Goal: Transaction & Acquisition: Book appointment/travel/reservation

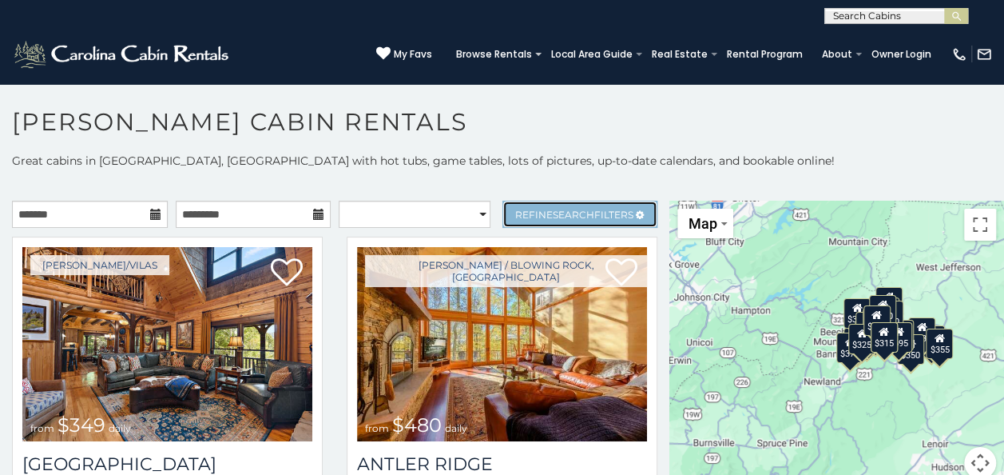
click at [602, 209] on span "Refine Search Filters" at bounding box center [574, 215] width 118 height 12
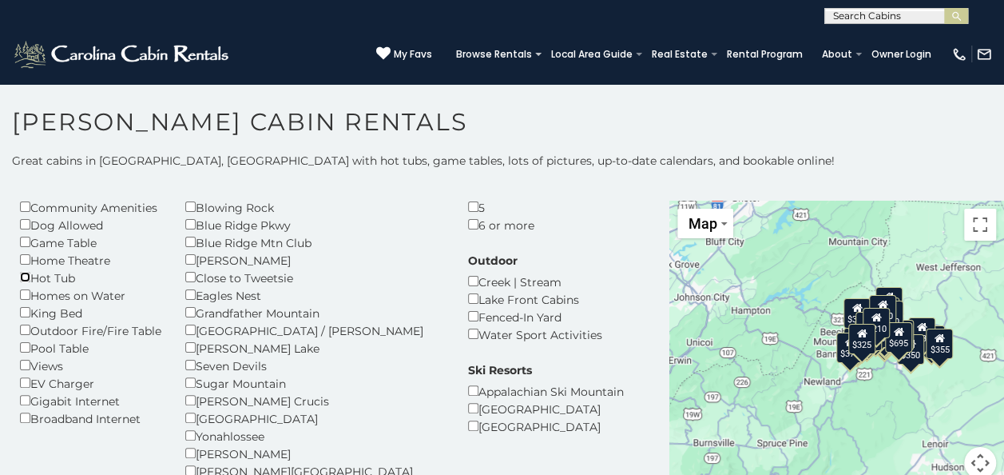
scroll to position [133, 0]
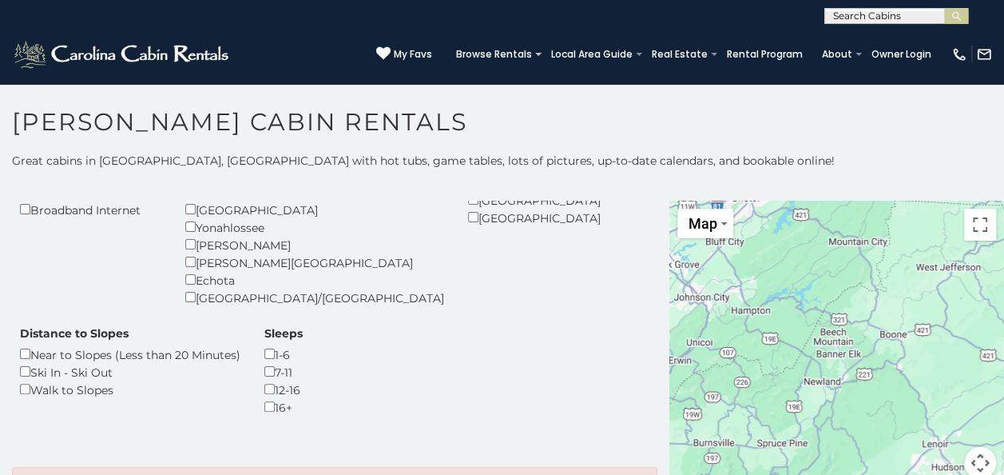
scroll to position [342, 0]
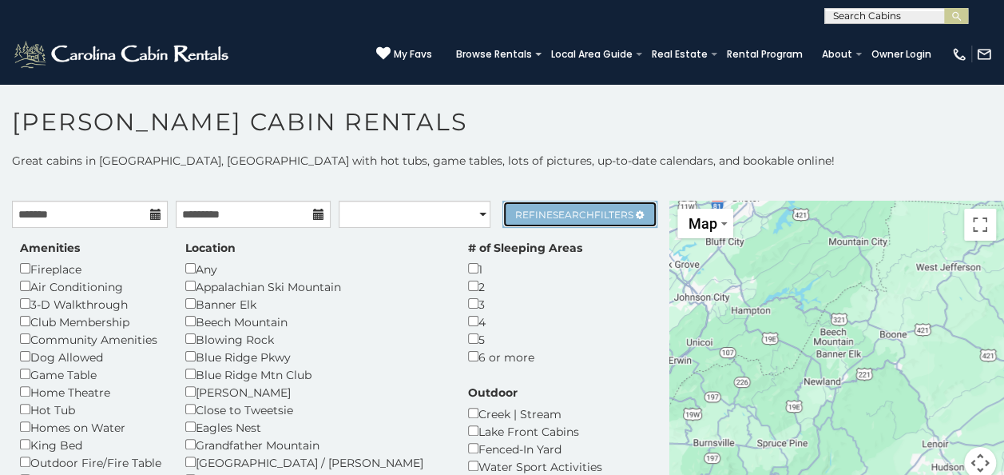
click at [575, 209] on span "Search" at bounding box center [574, 215] width 42 height 12
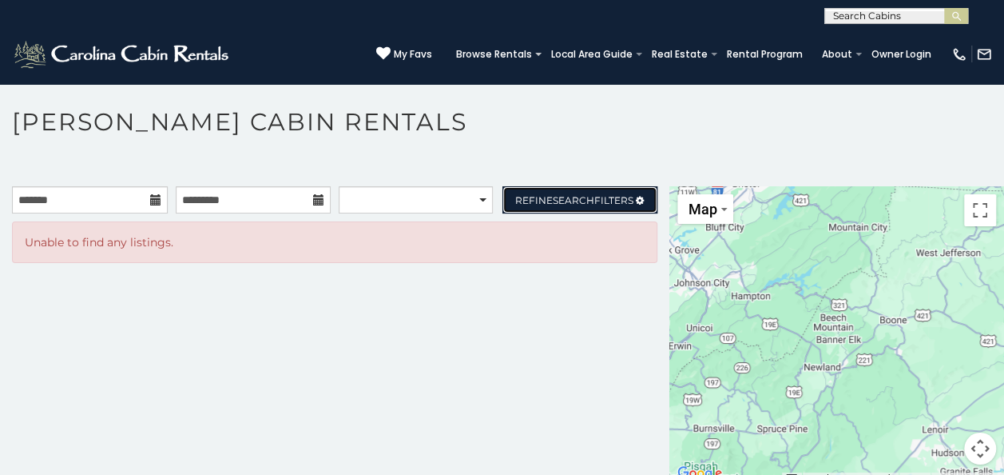
scroll to position [8, 0]
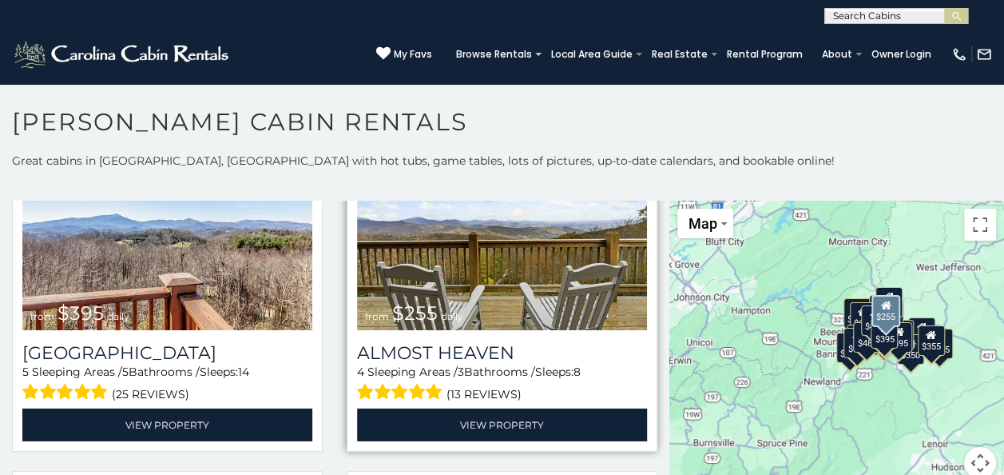
scroll to position [2550, 0]
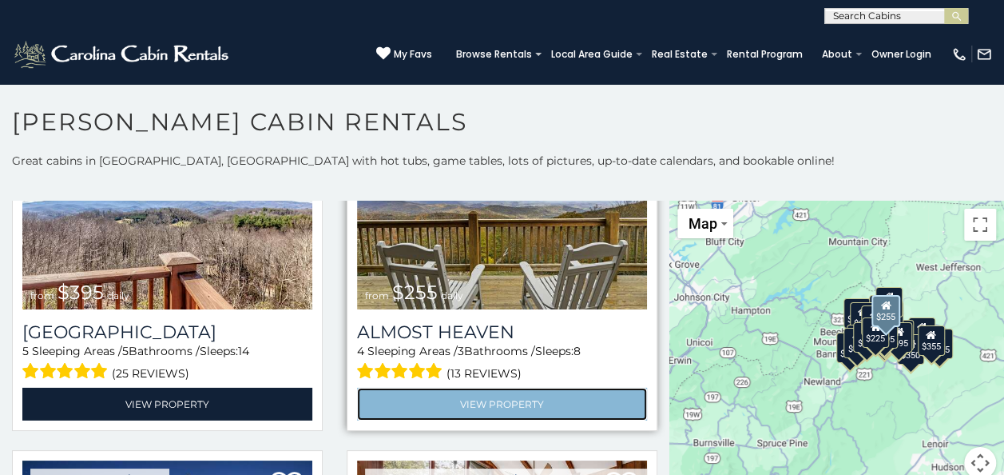
click at [481, 387] on link "View Property" at bounding box center [502, 403] width 290 height 33
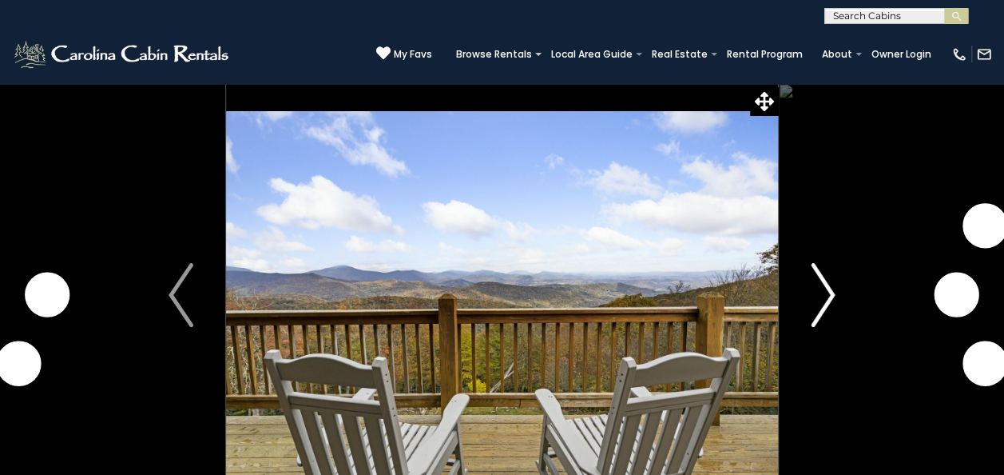
click at [827, 296] on img "Next" at bounding box center [823, 295] width 24 height 64
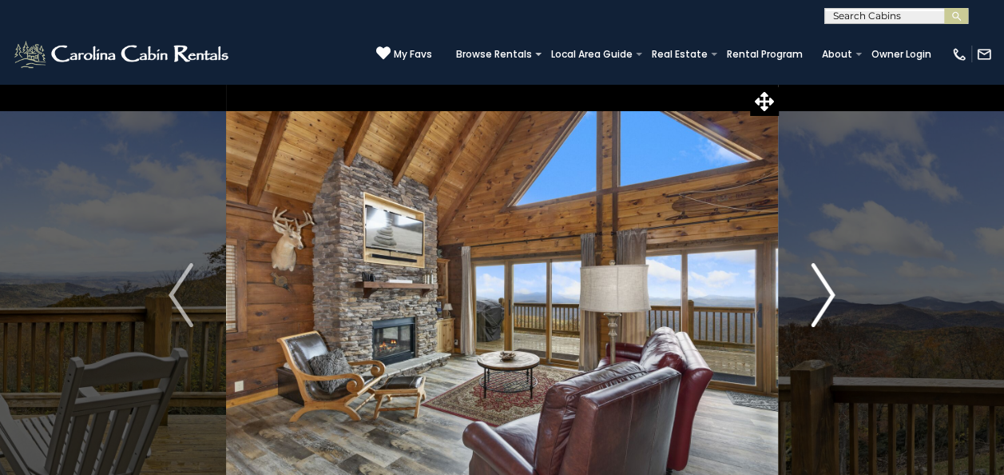
click at [827, 296] on img "Next" at bounding box center [823, 295] width 24 height 64
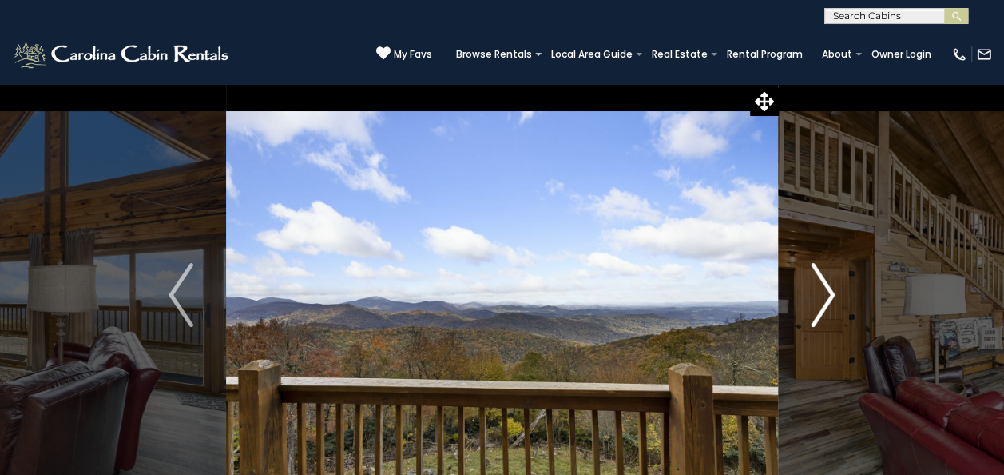
click at [827, 296] on img "Next" at bounding box center [823, 295] width 24 height 64
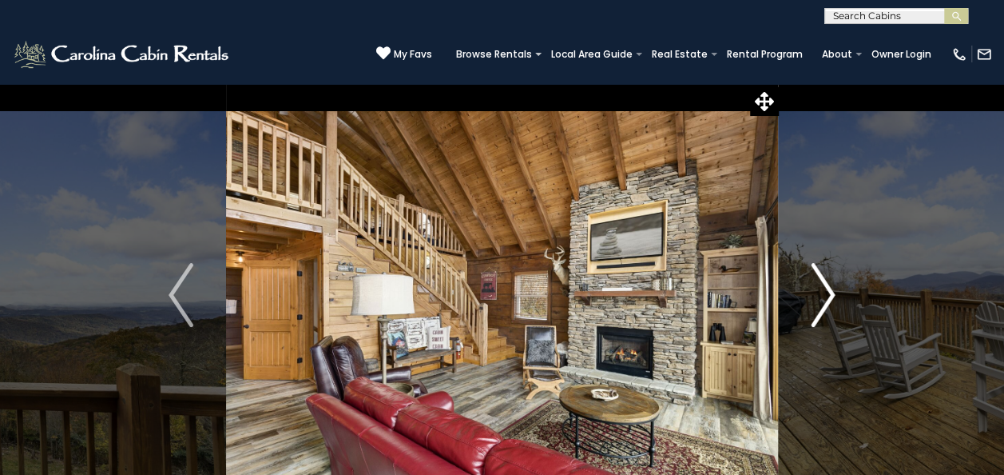
click at [827, 296] on img "Next" at bounding box center [823, 295] width 24 height 64
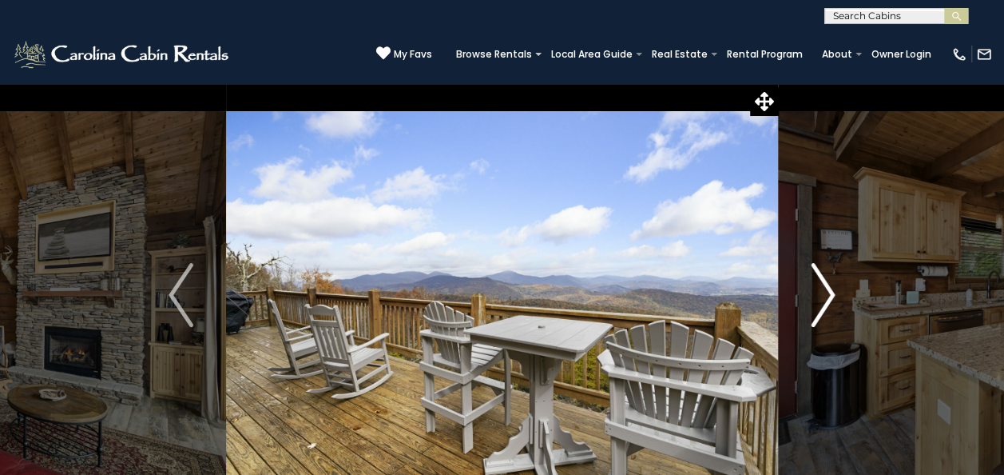
click at [827, 296] on img "Next" at bounding box center [823, 295] width 24 height 64
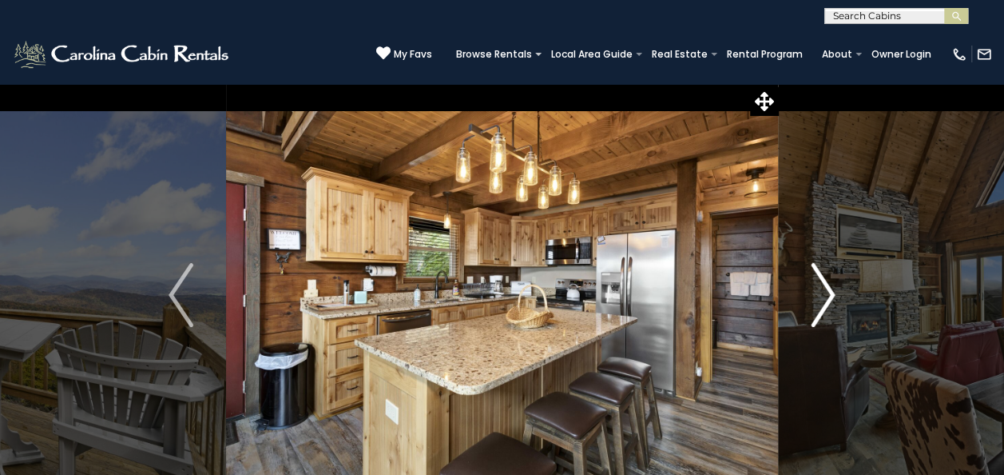
click at [827, 296] on img "Next" at bounding box center [823, 295] width 24 height 64
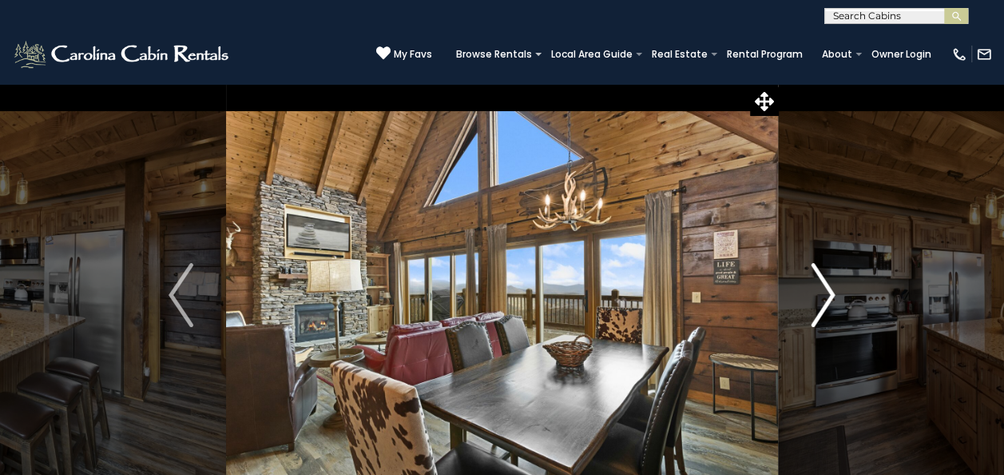
click at [827, 296] on img "Next" at bounding box center [823, 295] width 24 height 64
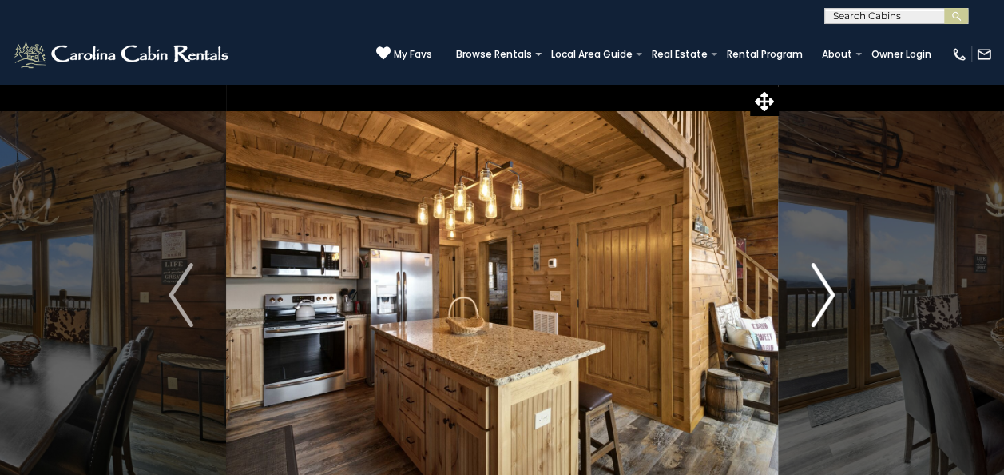
click at [827, 296] on img "Next" at bounding box center [823, 295] width 24 height 64
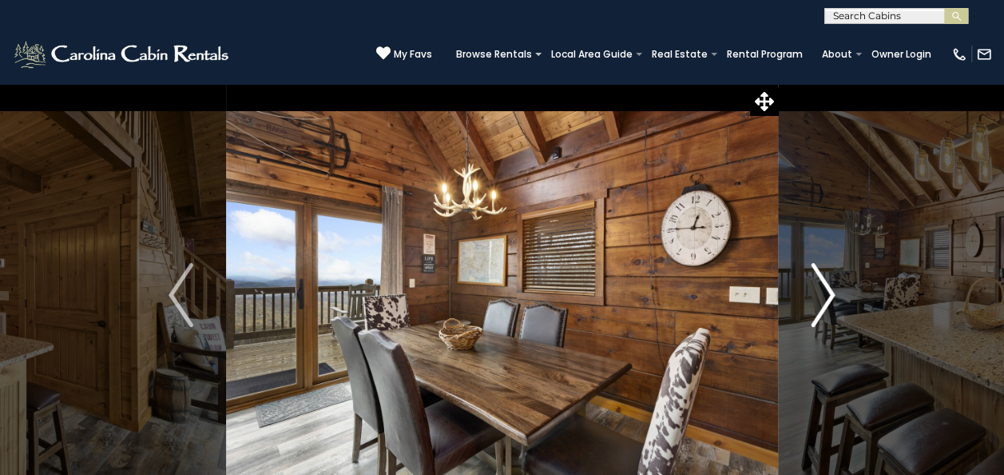
click at [827, 296] on img "Next" at bounding box center [823, 295] width 24 height 64
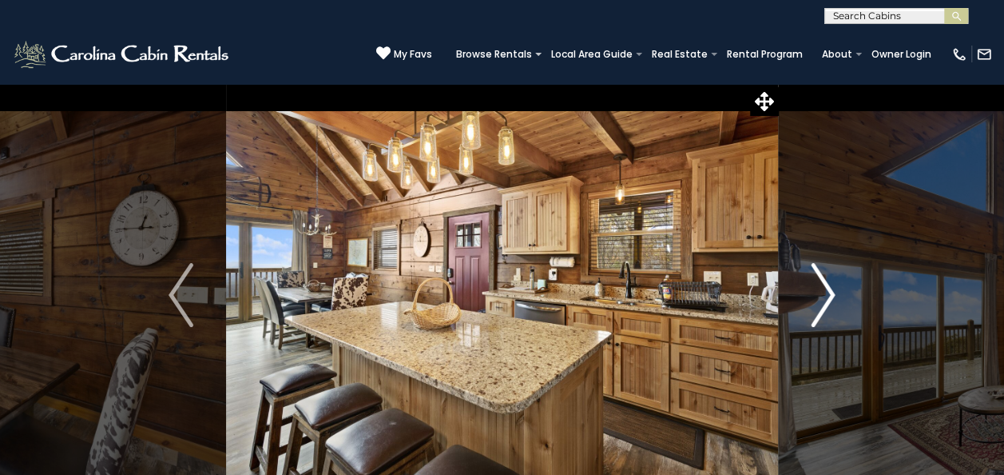
click at [827, 296] on img "Next" at bounding box center [823, 295] width 24 height 64
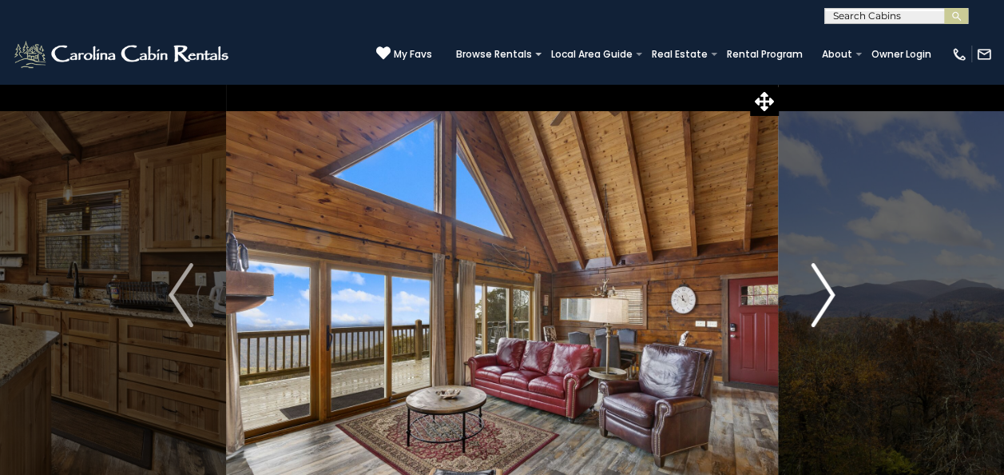
click at [827, 296] on img "Next" at bounding box center [823, 295] width 24 height 64
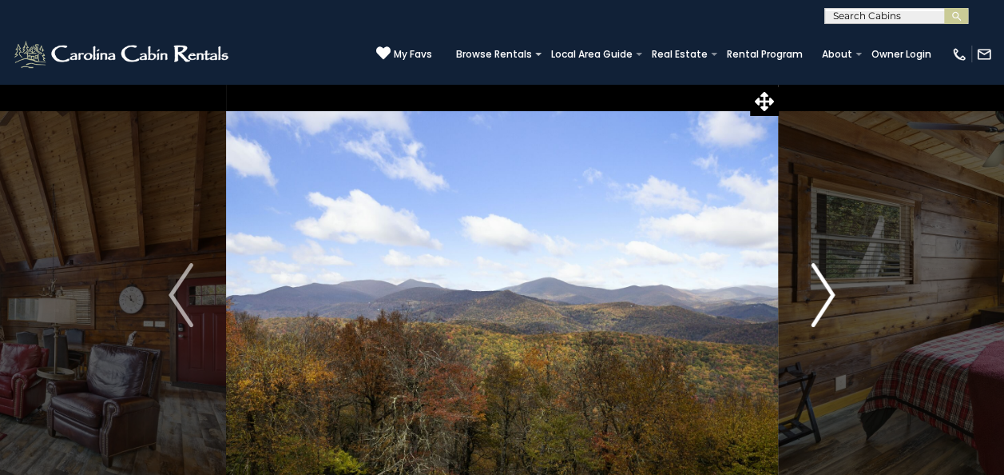
click at [827, 296] on img "Next" at bounding box center [823, 295] width 24 height 64
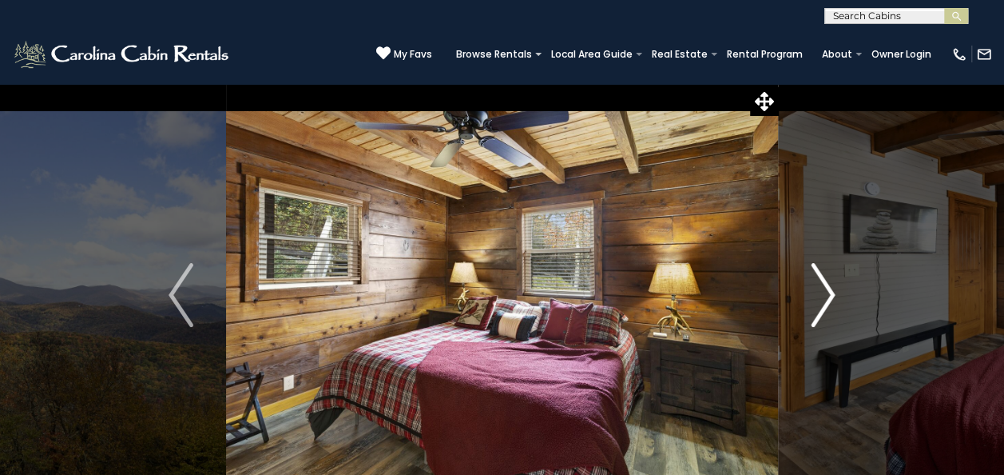
click at [827, 296] on img "Next" at bounding box center [823, 295] width 24 height 64
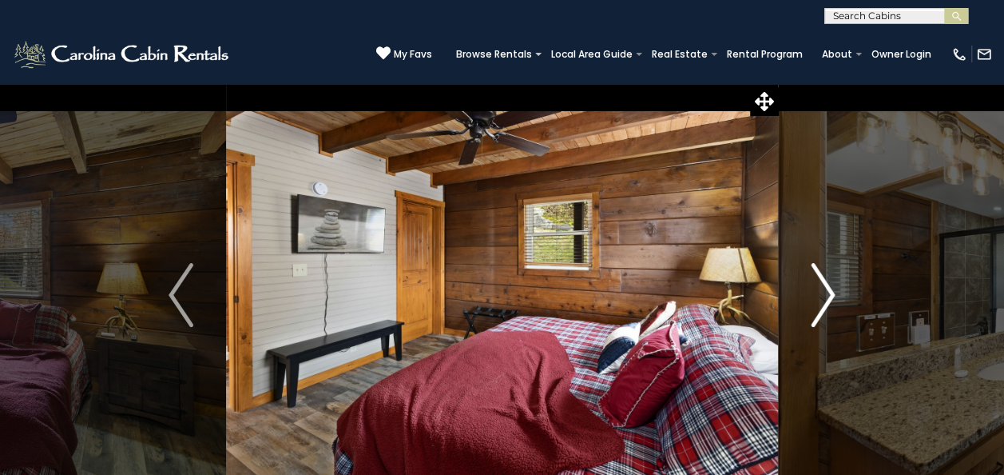
click at [827, 296] on img "Next" at bounding box center [823, 295] width 24 height 64
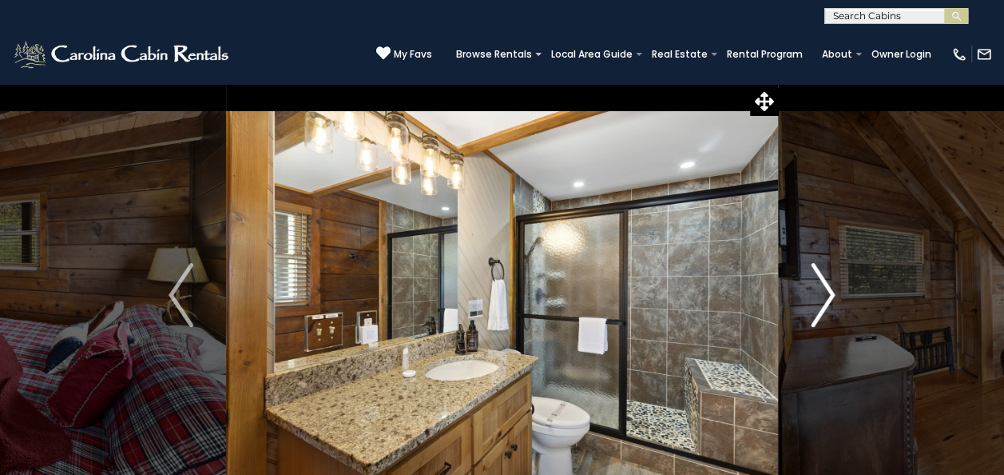
click at [827, 296] on img "Next" at bounding box center [823, 295] width 24 height 64
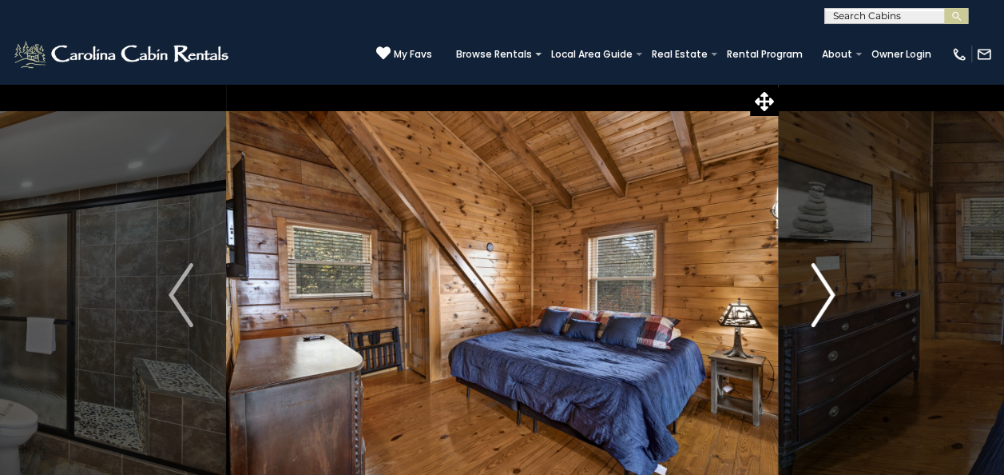
click at [821, 295] on img "Next" at bounding box center [823, 295] width 24 height 64
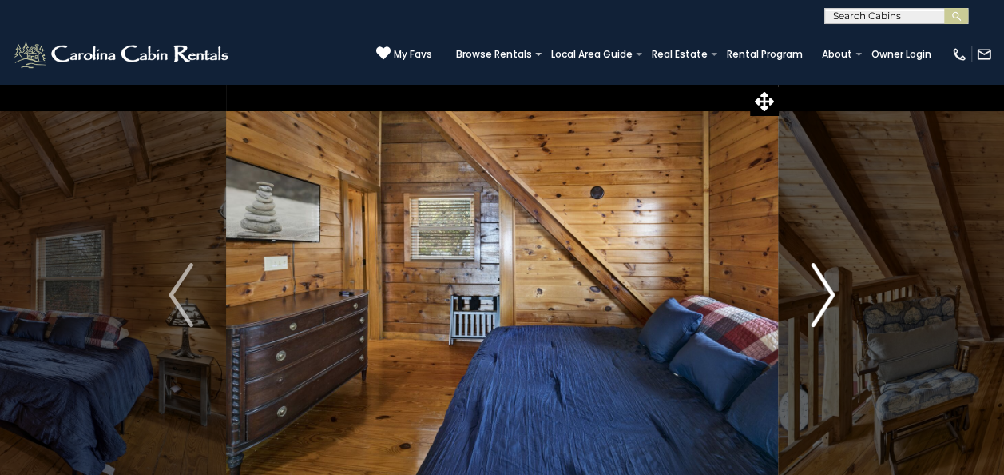
click at [821, 295] on img "Next" at bounding box center [823, 295] width 24 height 64
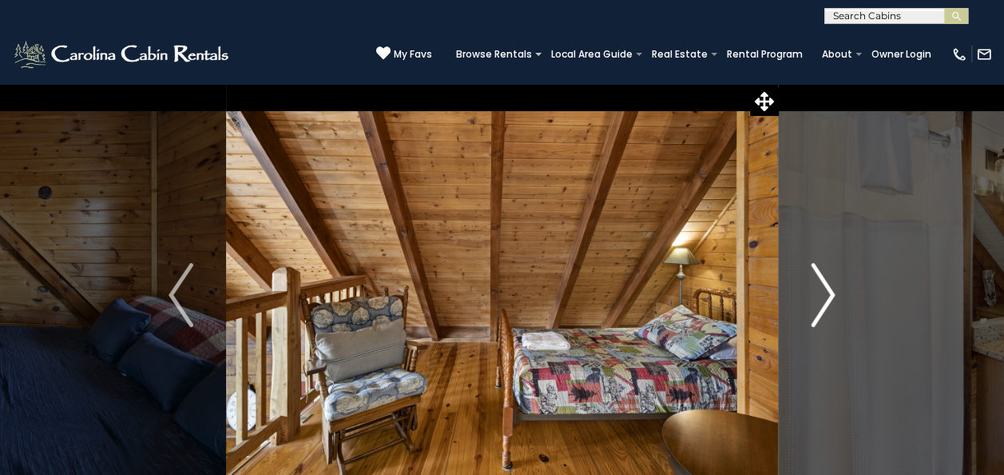
click at [821, 295] on img "Next" at bounding box center [823, 295] width 24 height 64
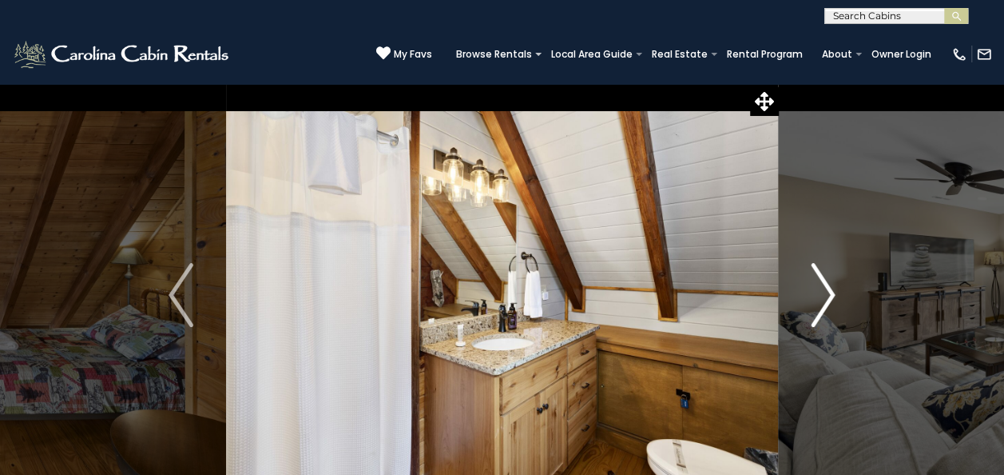
click at [821, 295] on img "Next" at bounding box center [823, 295] width 24 height 64
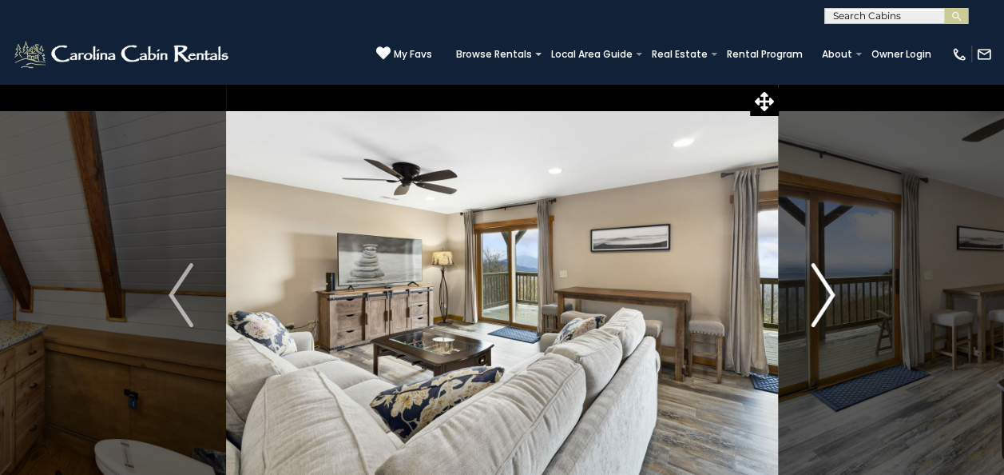
click at [821, 295] on img "Next" at bounding box center [823, 295] width 24 height 64
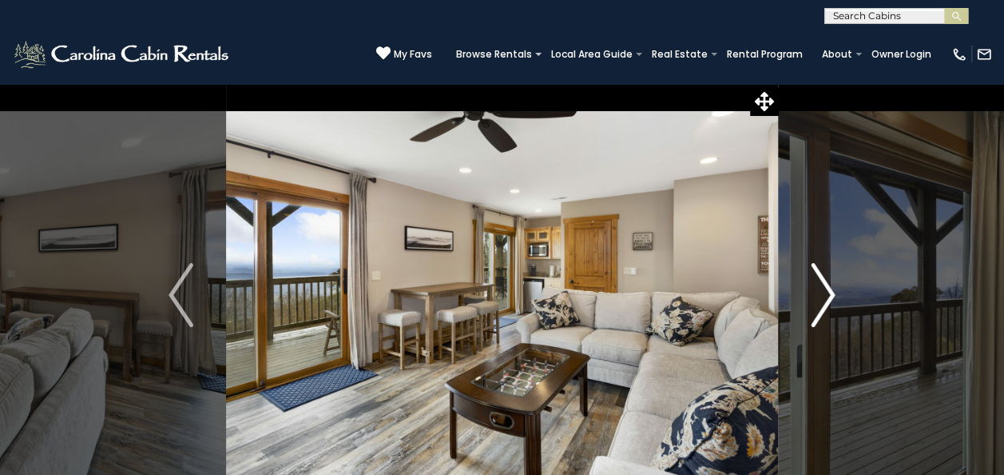
click at [821, 295] on img "Next" at bounding box center [823, 295] width 24 height 64
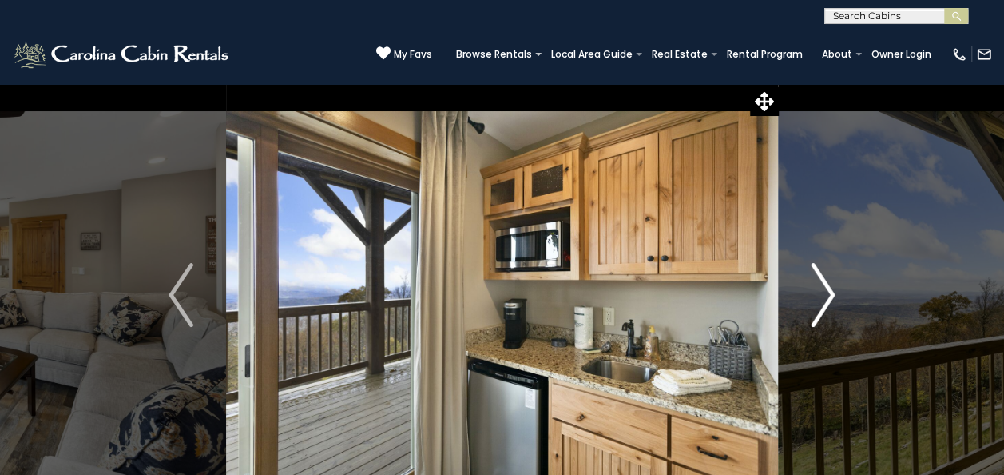
click at [821, 295] on img "Next" at bounding box center [823, 295] width 24 height 64
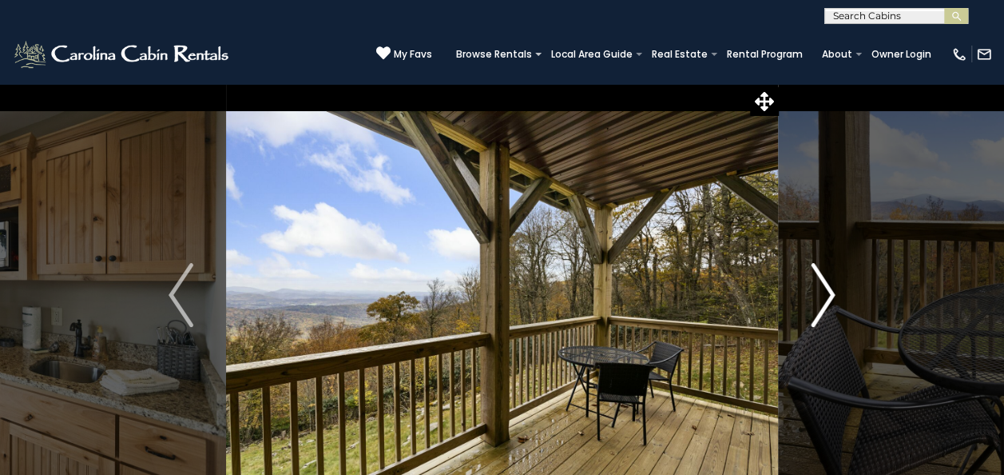
click at [821, 295] on img "Next" at bounding box center [823, 295] width 24 height 64
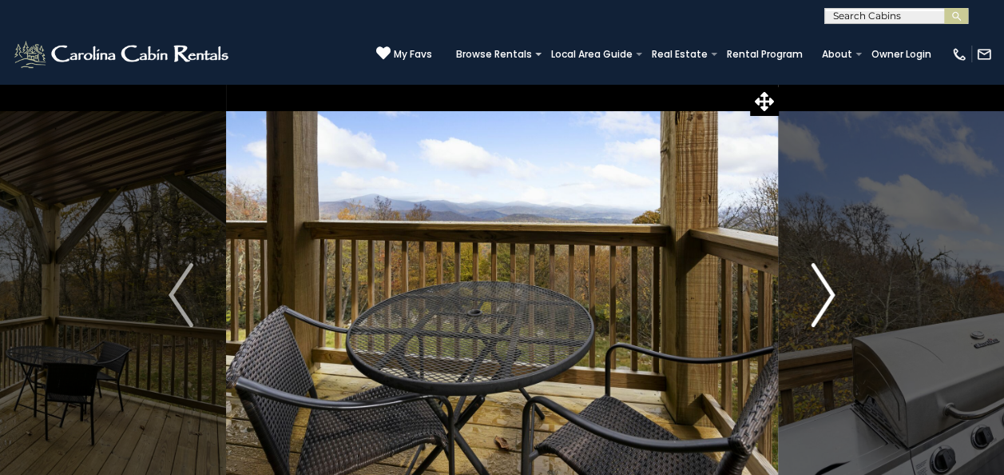
click at [821, 295] on img "Next" at bounding box center [823, 295] width 24 height 64
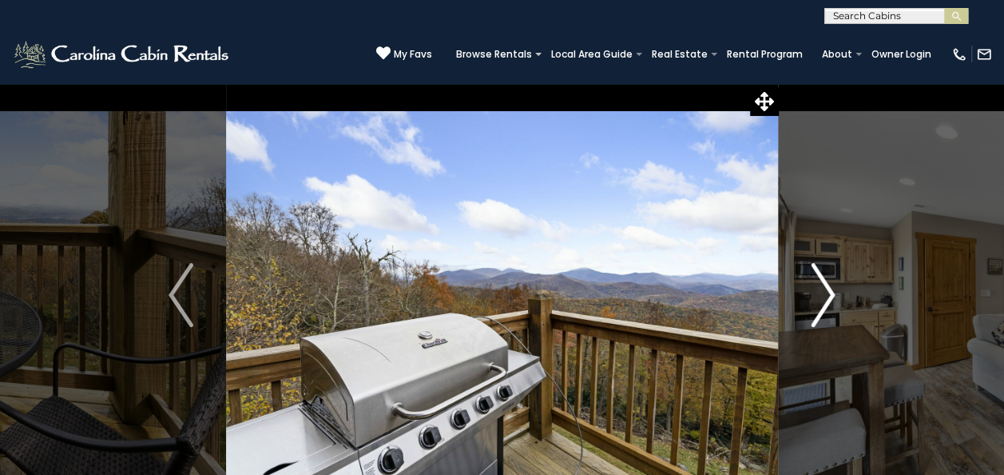
click at [821, 295] on img "Next" at bounding box center [823, 295] width 24 height 64
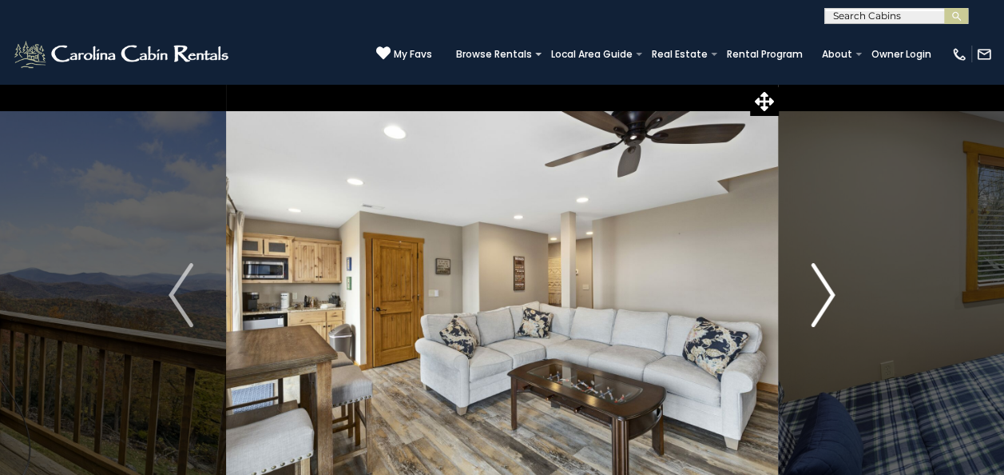
click at [821, 295] on img "Next" at bounding box center [823, 295] width 24 height 64
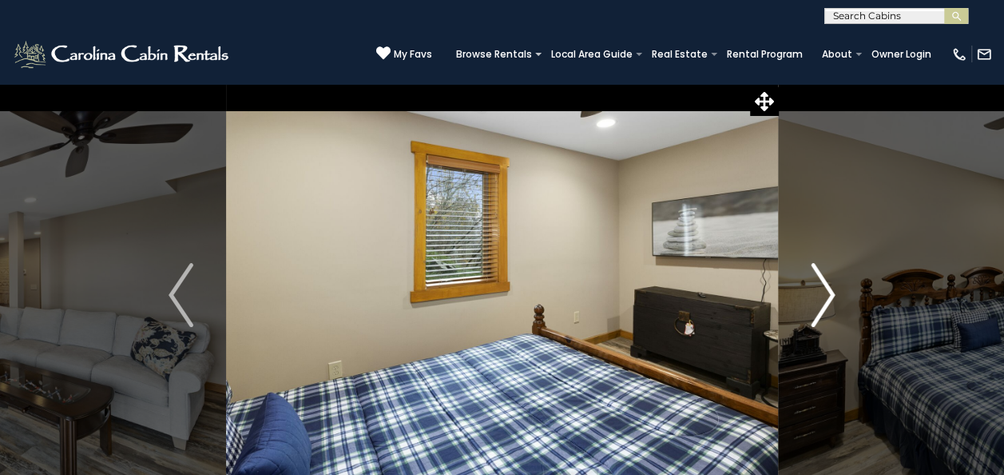
click at [821, 295] on img "Next" at bounding box center [823, 295] width 24 height 64
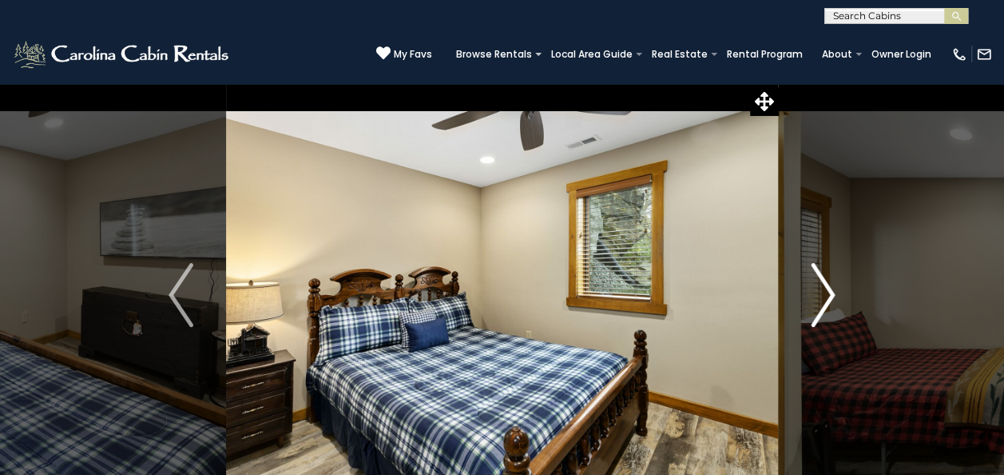
click at [821, 295] on img "Next" at bounding box center [823, 295] width 24 height 64
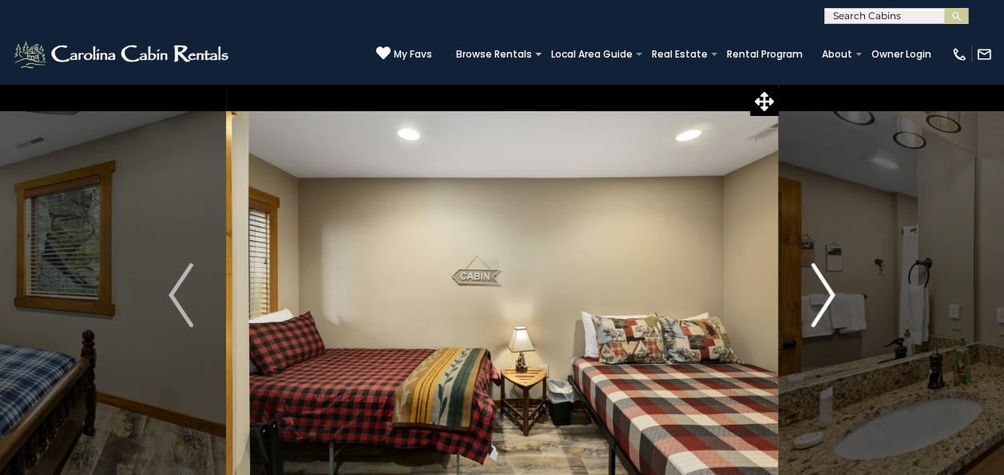
click at [821, 295] on img "Next" at bounding box center [823, 295] width 24 height 64
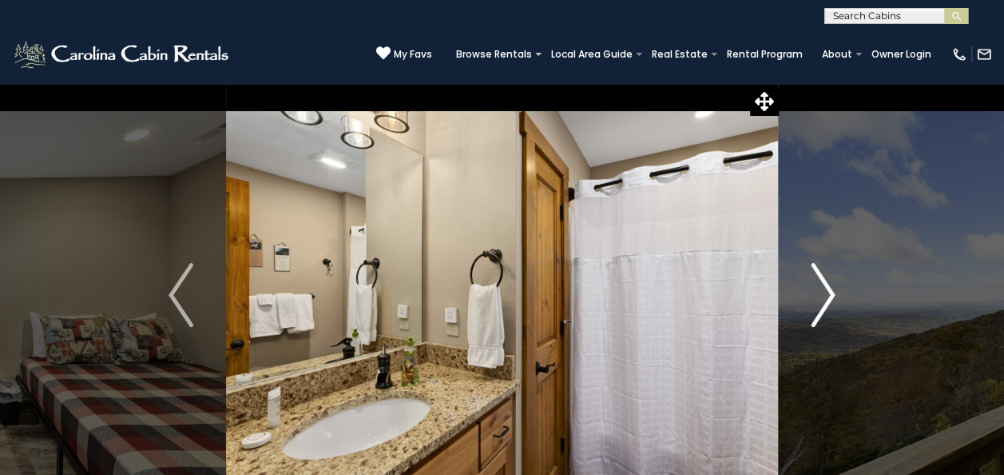
click at [821, 295] on img "Next" at bounding box center [823, 295] width 24 height 64
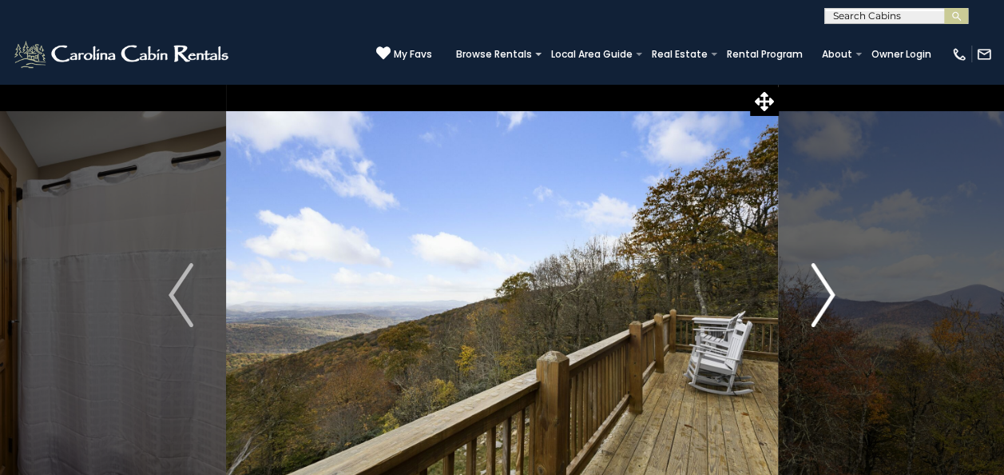
click at [821, 295] on img "Next" at bounding box center [823, 295] width 24 height 64
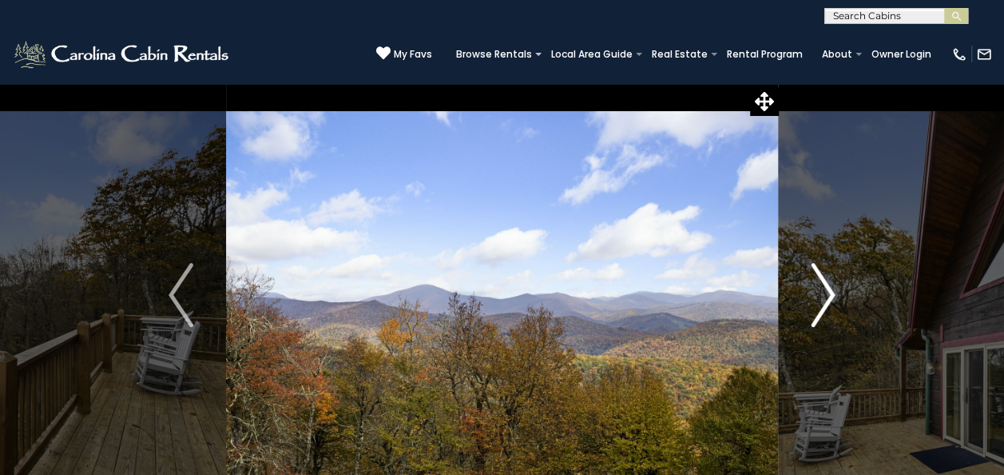
click at [821, 295] on img "Next" at bounding box center [823, 295] width 24 height 64
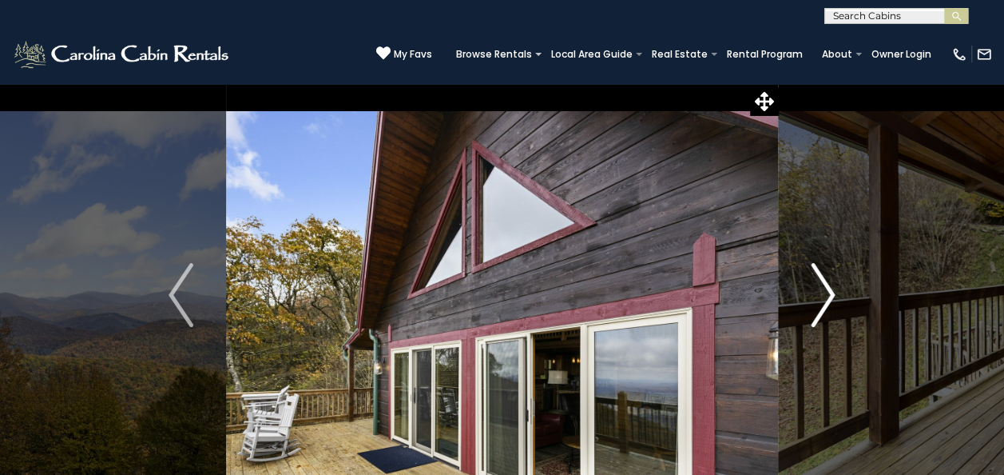
click at [821, 295] on img "Next" at bounding box center [823, 295] width 24 height 64
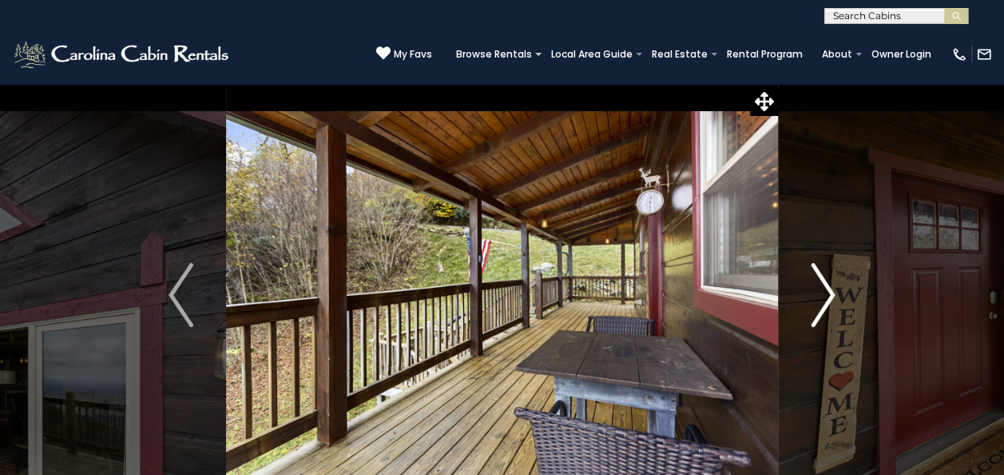
click at [821, 295] on img "Next" at bounding box center [823, 295] width 24 height 64
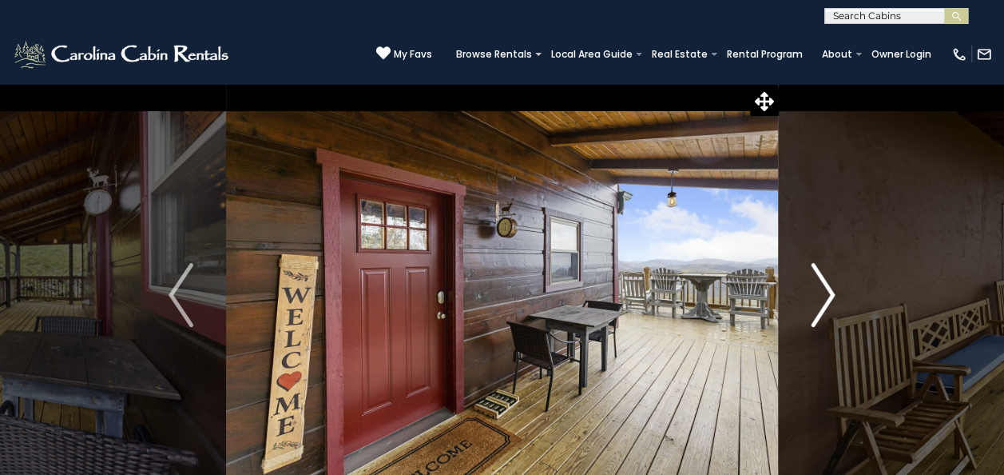
click at [821, 295] on img "Next" at bounding box center [823, 295] width 24 height 64
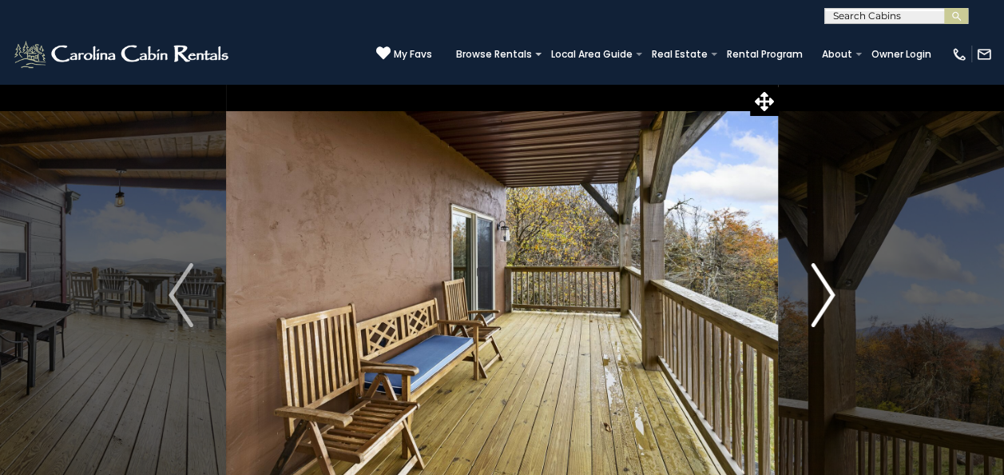
click at [821, 295] on img "Next" at bounding box center [823, 295] width 24 height 64
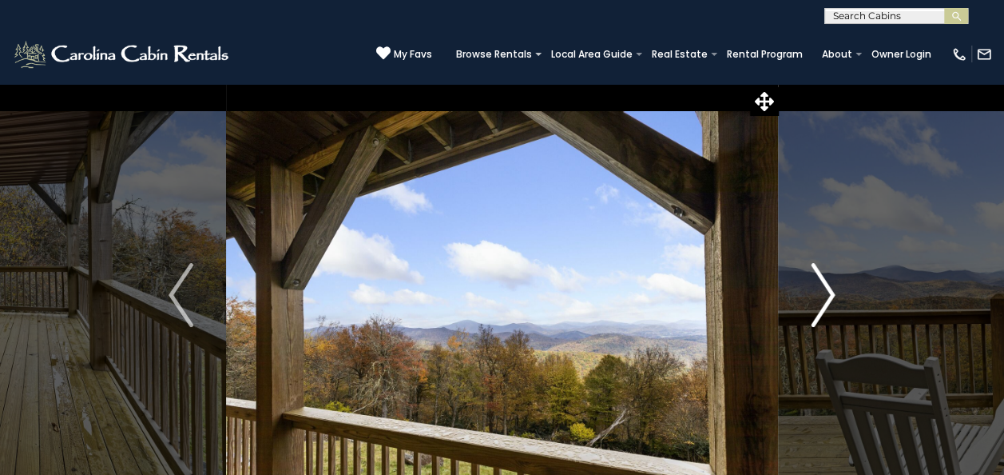
click at [821, 295] on img "Next" at bounding box center [823, 295] width 24 height 64
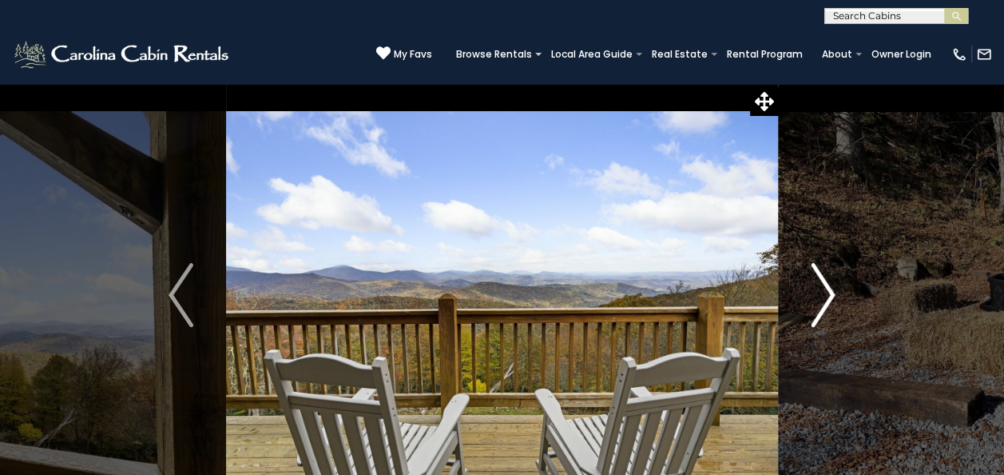
click at [821, 295] on img "Next" at bounding box center [823, 295] width 24 height 64
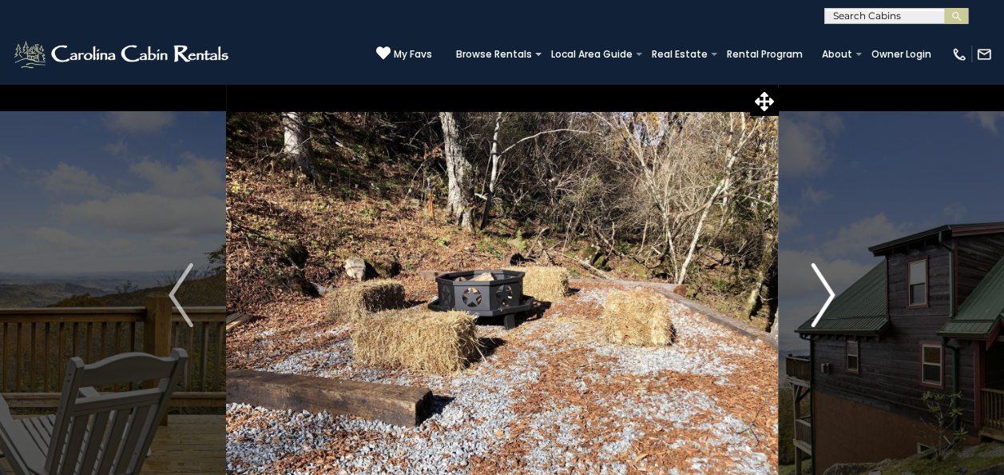
click at [821, 295] on img "Next" at bounding box center [823, 295] width 24 height 64
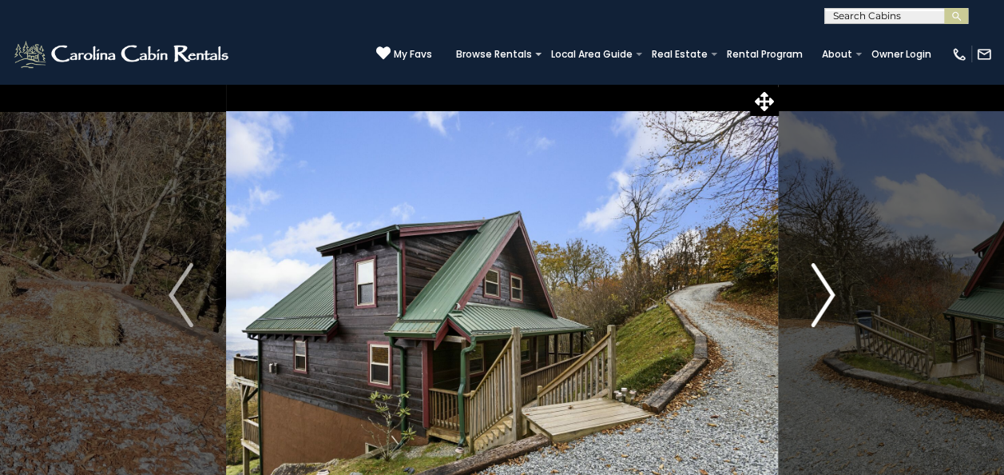
click at [821, 295] on img "Next" at bounding box center [823, 295] width 24 height 64
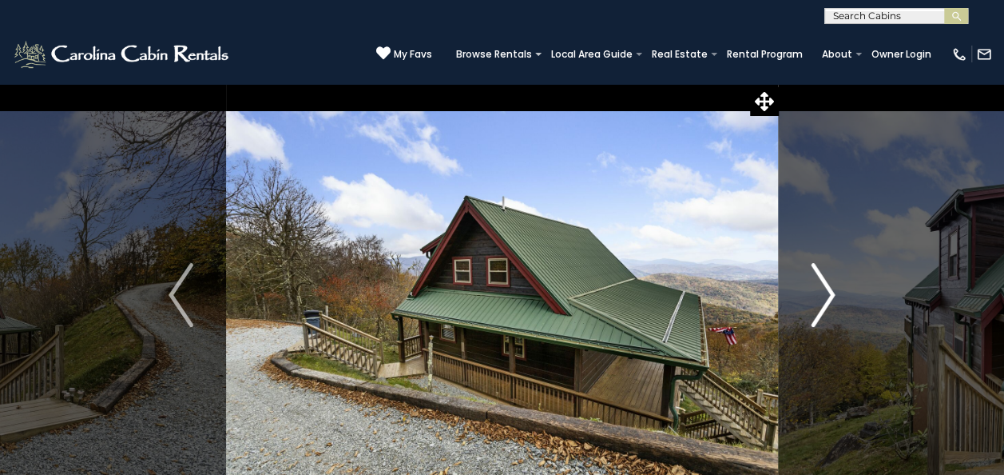
click at [821, 295] on img "Next" at bounding box center [823, 295] width 24 height 64
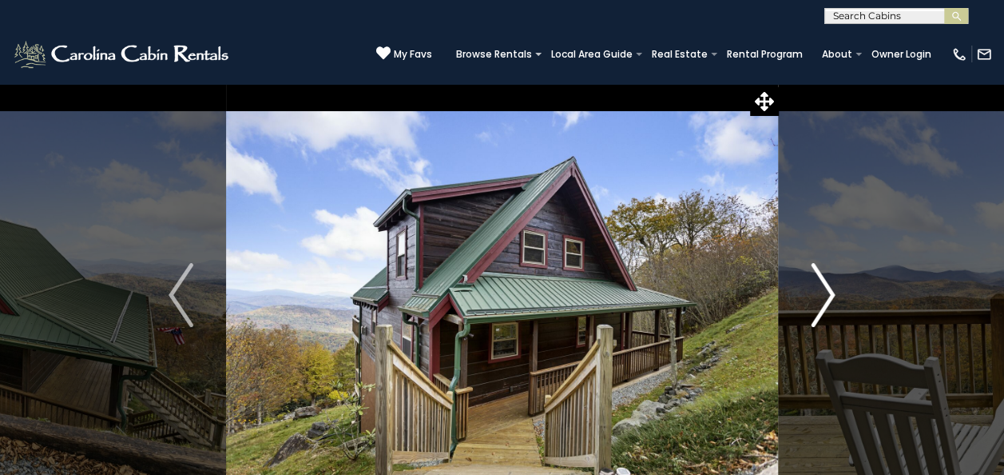
click at [821, 295] on img "Next" at bounding box center [823, 295] width 24 height 64
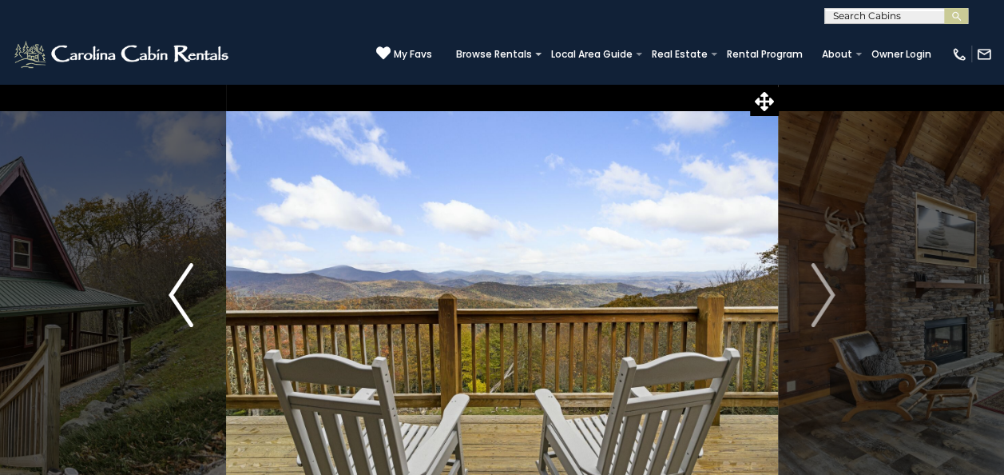
click at [177, 304] on img "Previous" at bounding box center [181, 295] width 24 height 64
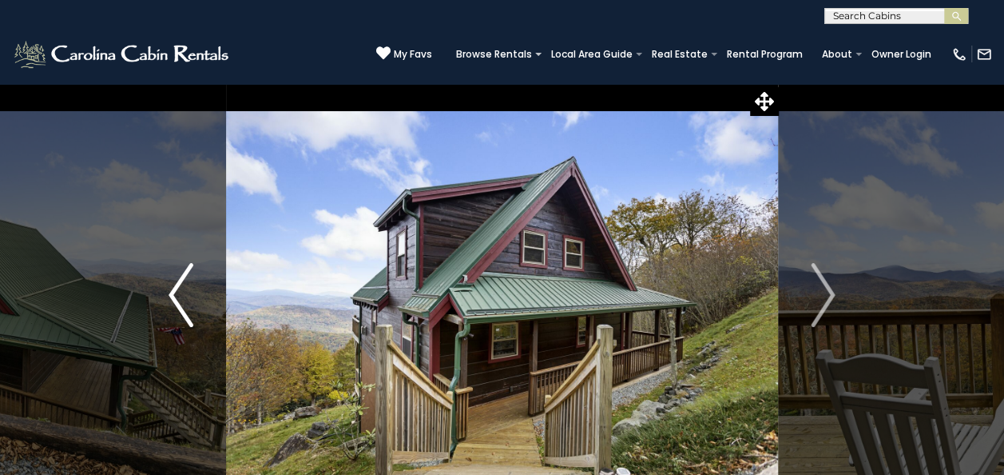
click at [177, 304] on img "Previous" at bounding box center [181, 295] width 24 height 64
